Goal: Transaction & Acquisition: Book appointment/travel/reservation

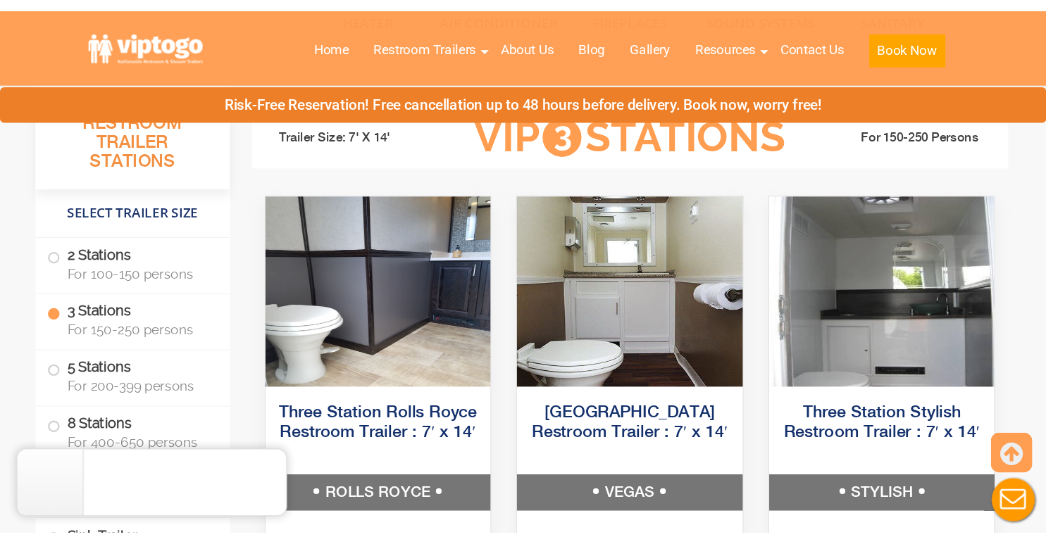
scroll to position [1478, 0]
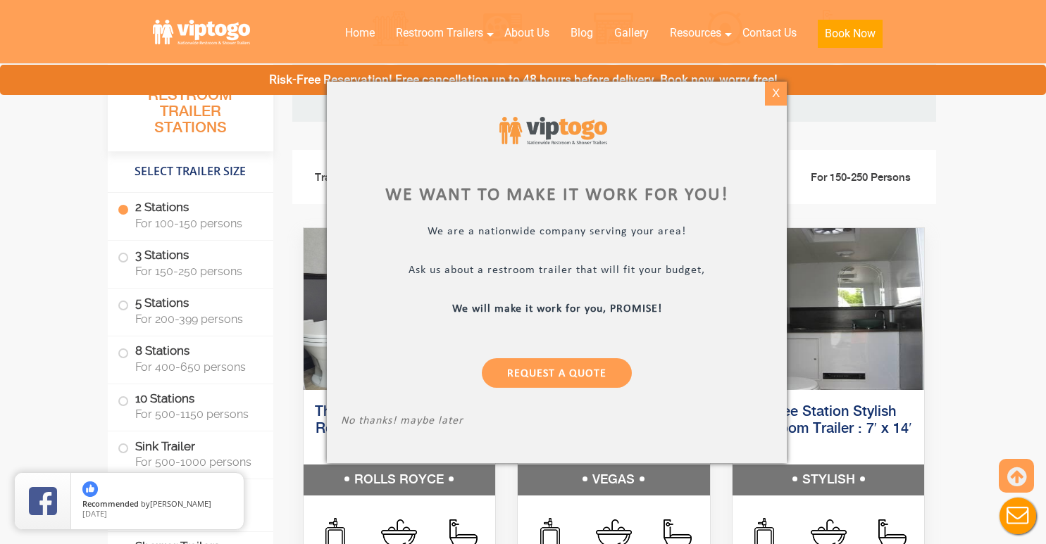
click at [775, 103] on div "X" at bounding box center [776, 94] width 22 height 24
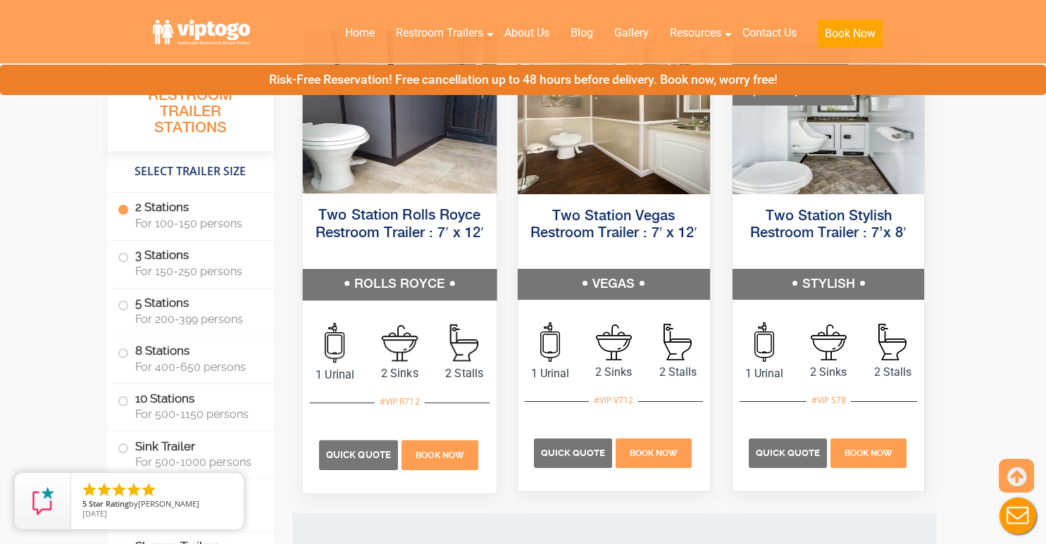
scroll to position [760, 0]
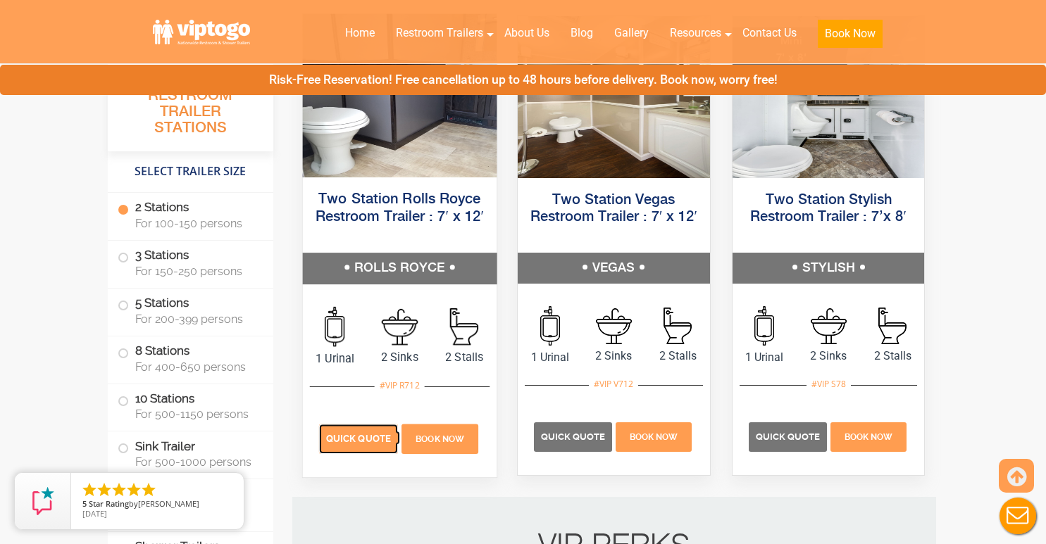
click at [337, 429] on p "Quick Quote" at bounding box center [357, 440] width 79 height 30
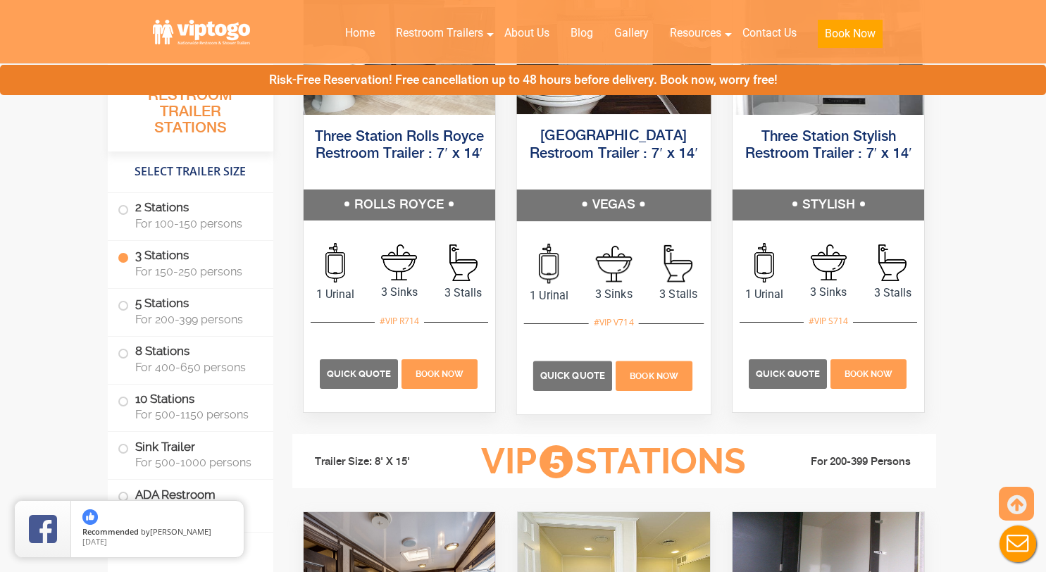
scroll to position [1605, 0]
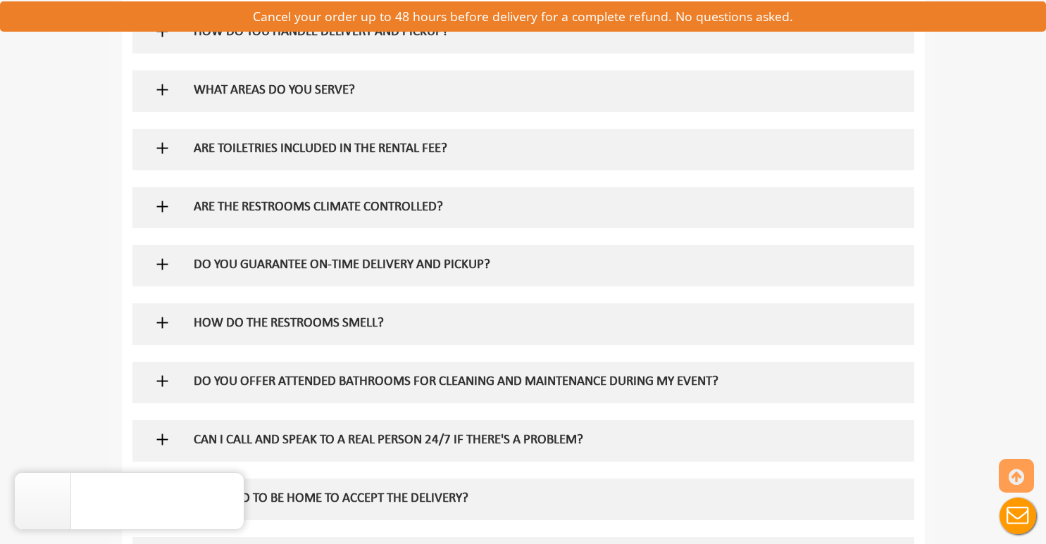
scroll to position [1197, 0]
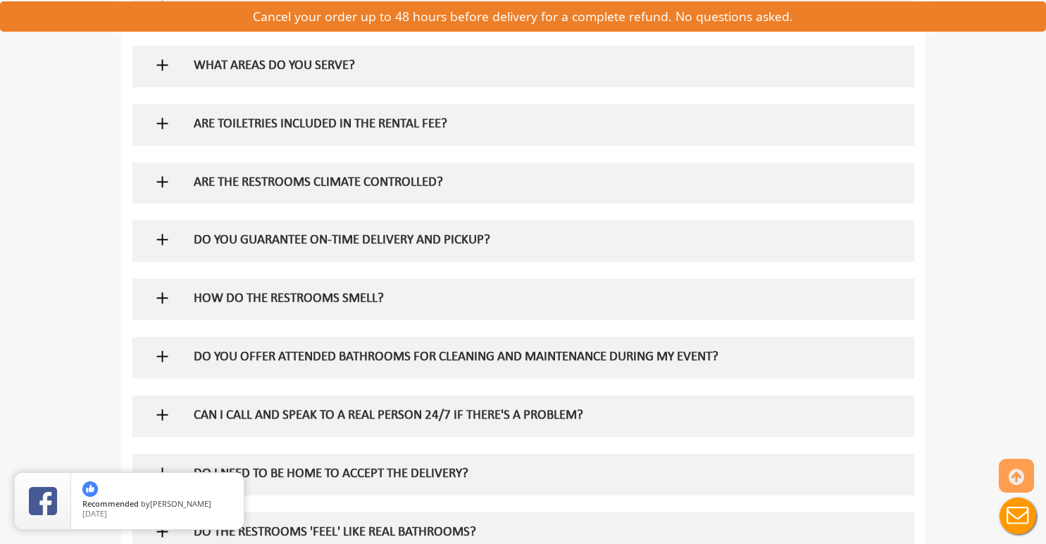
click at [155, 121] on img at bounding box center [162, 124] width 18 height 18
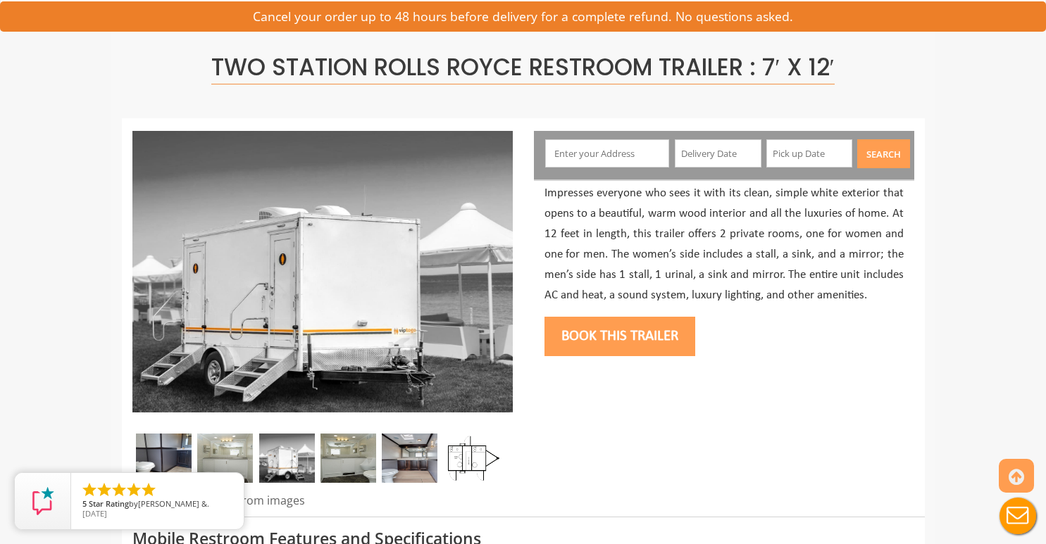
scroll to position [0, 0]
